Goal: Task Accomplishment & Management: Use online tool/utility

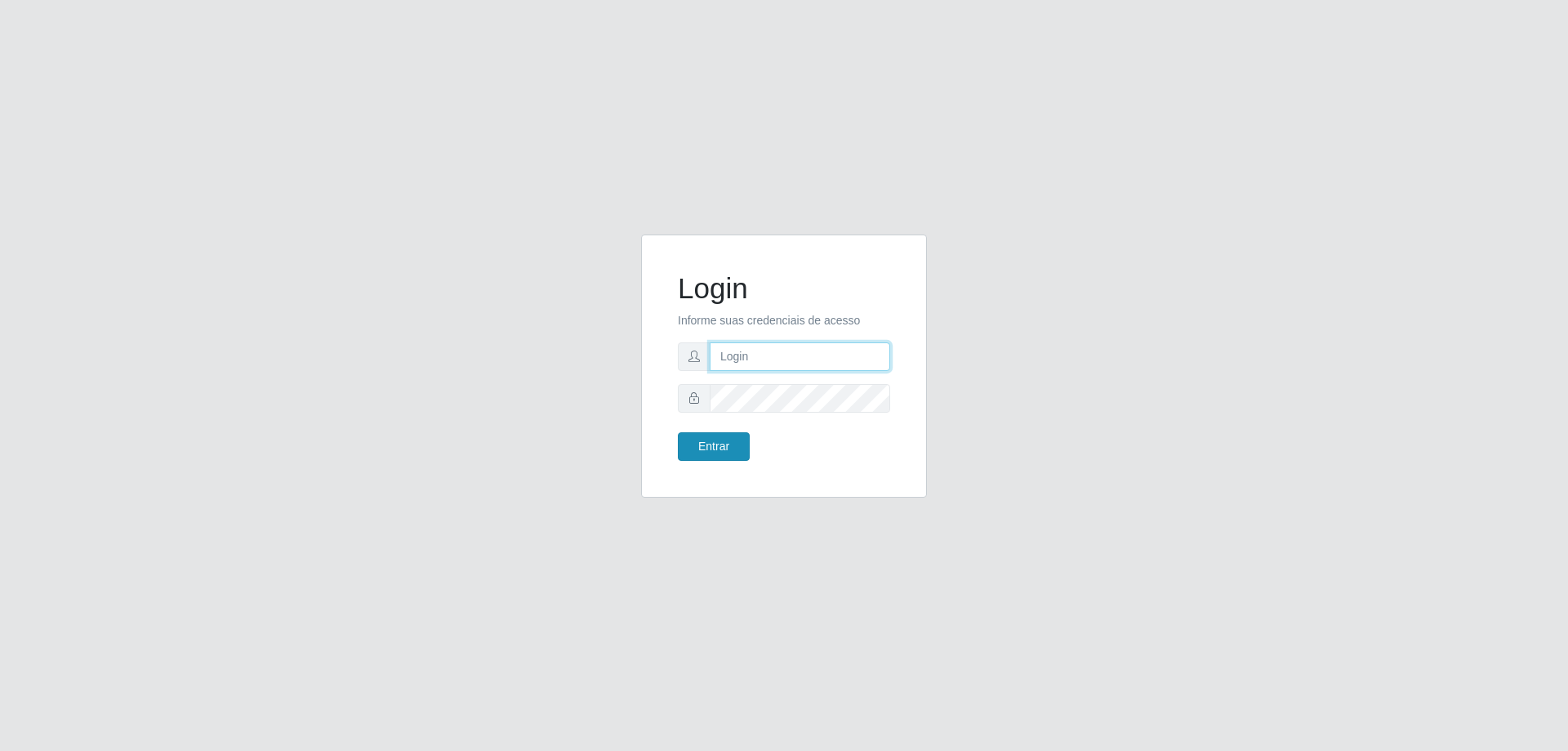
type input "[EMAIL_ADDRESS][DOMAIN_NAME]"
click at [700, 450] on button "Entrar" at bounding box center [713, 446] width 72 height 28
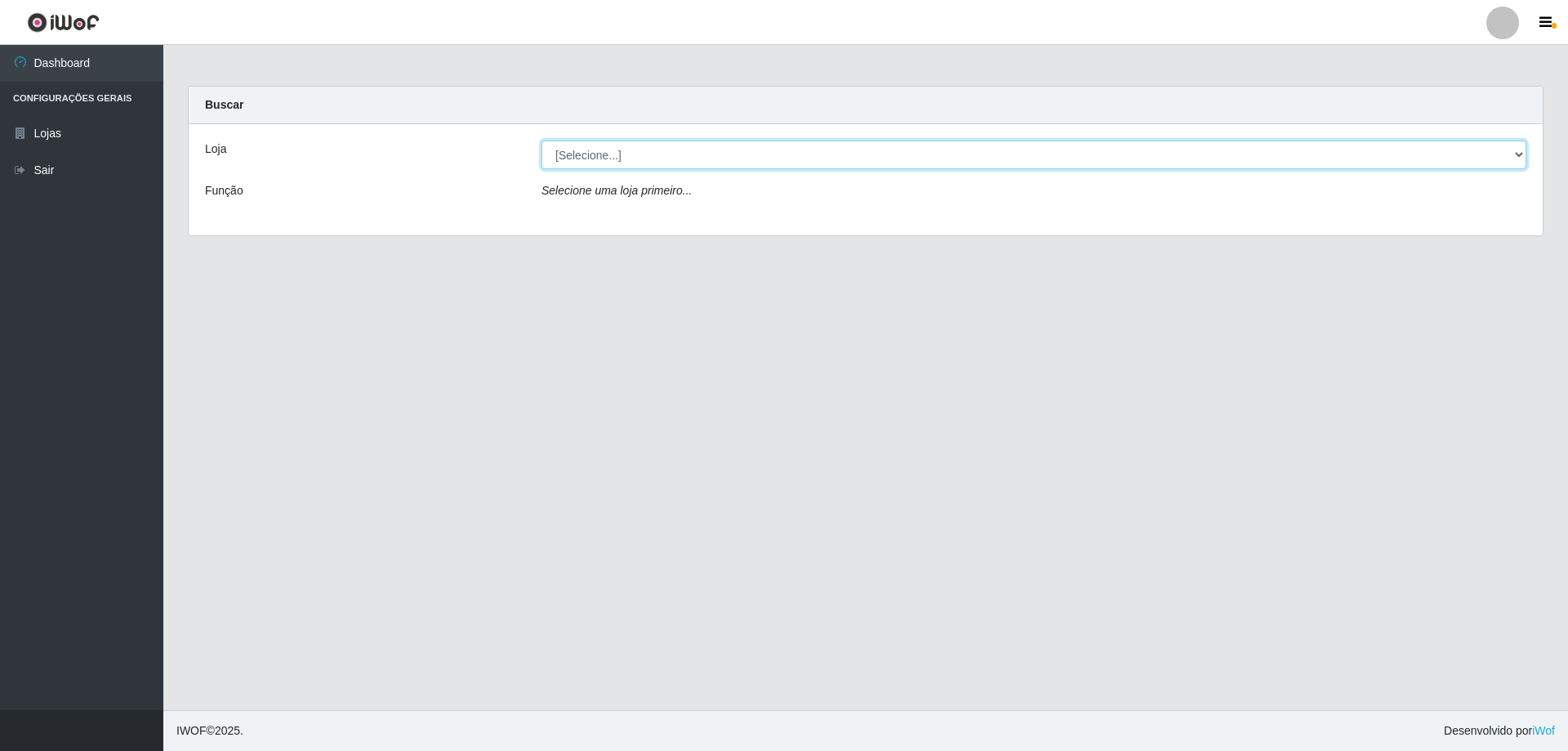
click at [1520, 147] on select "[Selecione...] SuperShow Bis - [GEOGRAPHIC_DATA]" at bounding box center [1034, 155] width 985 height 28
select select "59"
click at [542, 141] on select "[Selecione...] SuperShow Bis - [GEOGRAPHIC_DATA]" at bounding box center [1034, 155] width 985 height 28
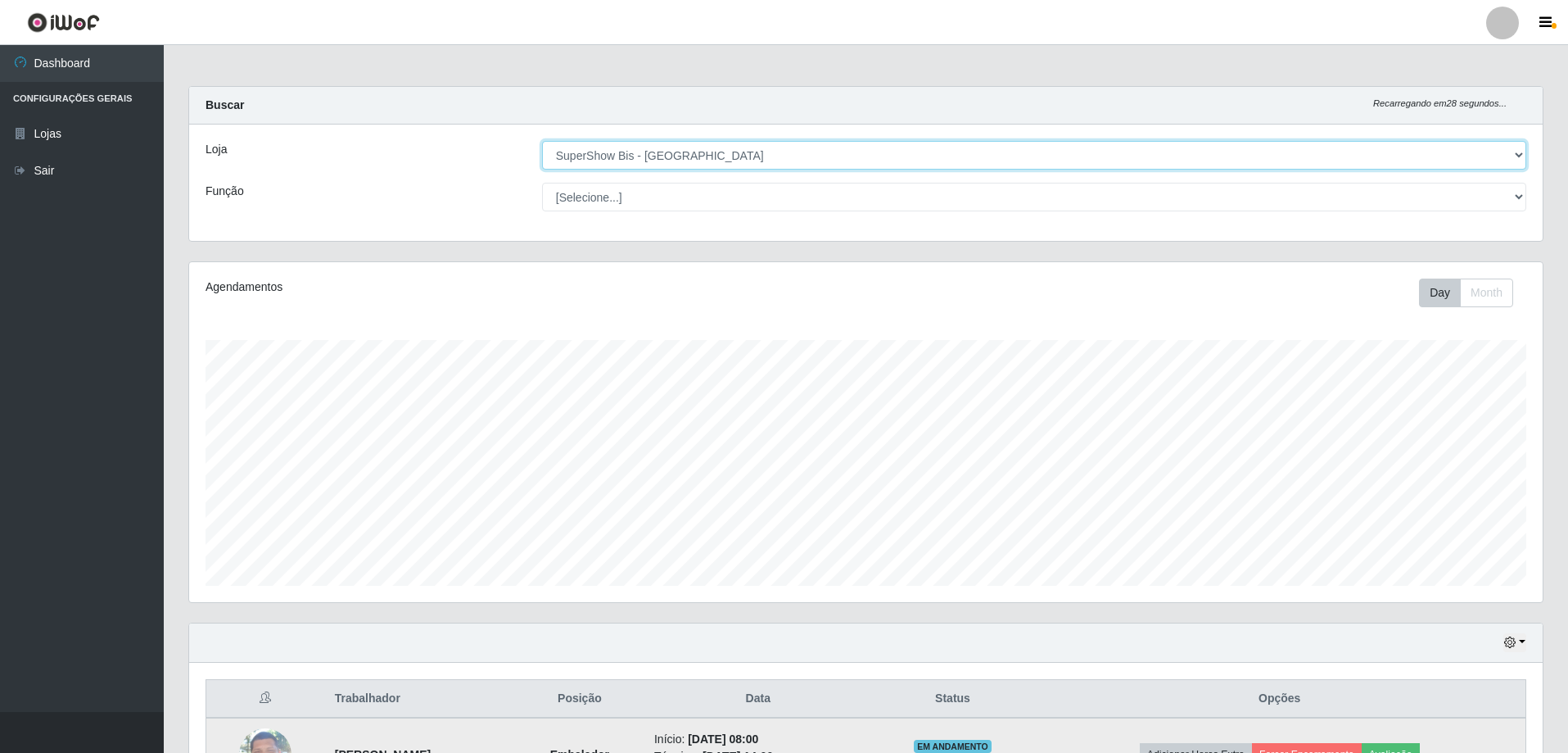
scroll to position [190, 0]
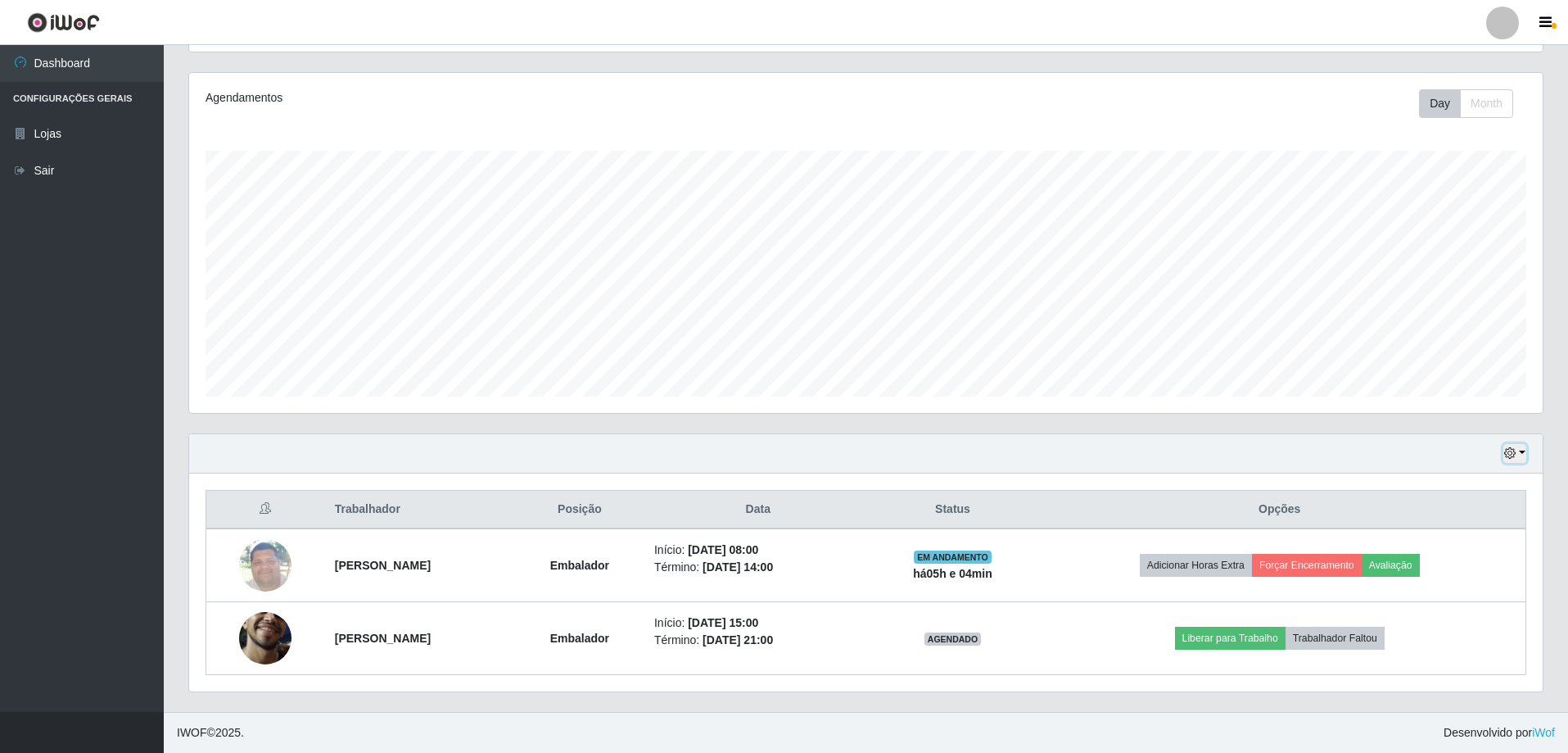
click at [1522, 456] on button "button" at bounding box center [1515, 453] width 23 height 19
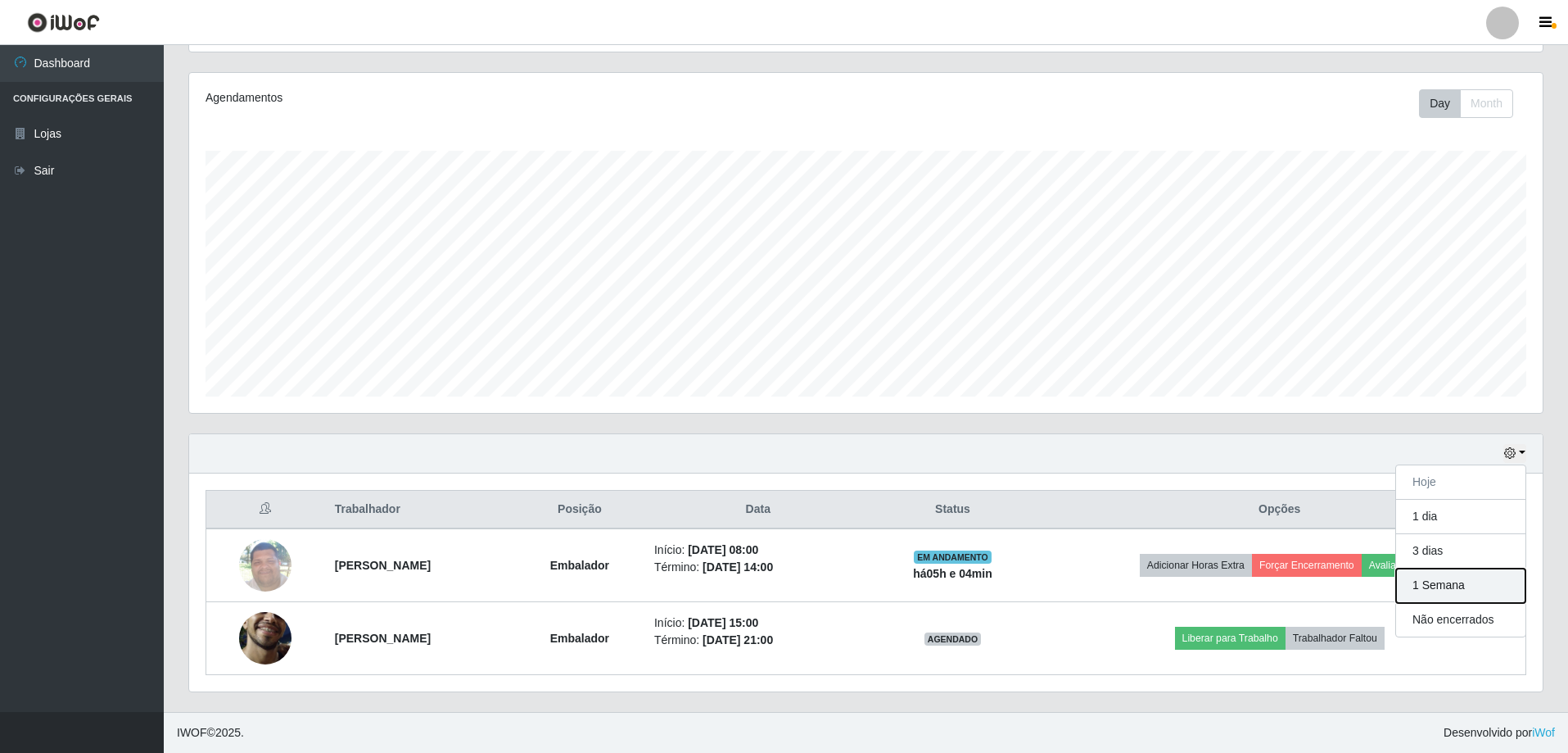
click at [1441, 584] on button "1 Semana" at bounding box center [1460, 585] width 129 height 34
